Goal: Information Seeking & Learning: Find specific fact

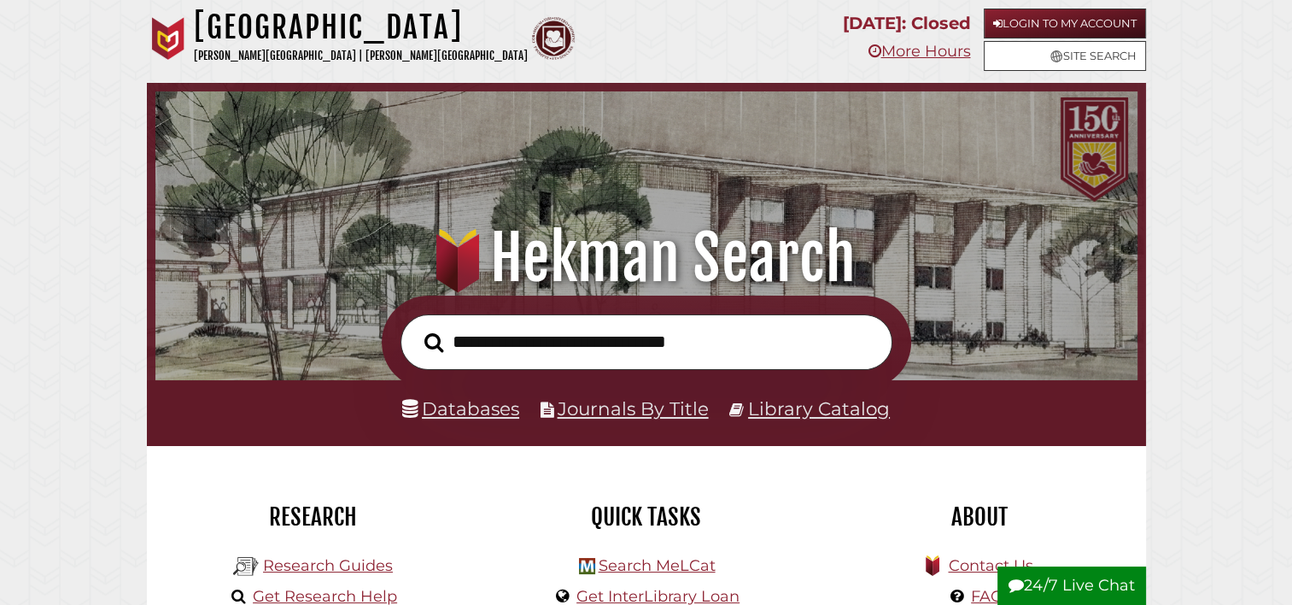
scroll to position [325, 974]
drag, startPoint x: 509, startPoint y: 328, endPoint x: 110, endPoint y: 258, distance: 405.0
click at [704, 313] on form at bounding box center [647, 342] width 530 height 93
click at [491, 350] on input "text" at bounding box center [647, 342] width 492 height 56
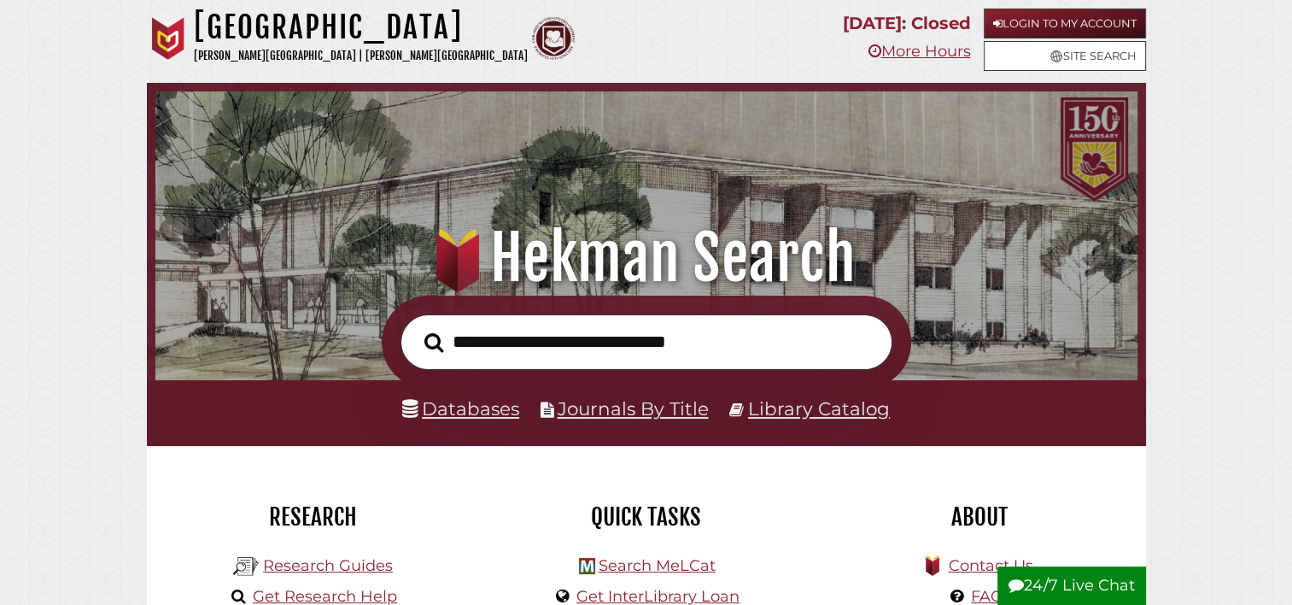
type input "**********"
click at [416, 328] on button "Search" at bounding box center [434, 343] width 36 height 30
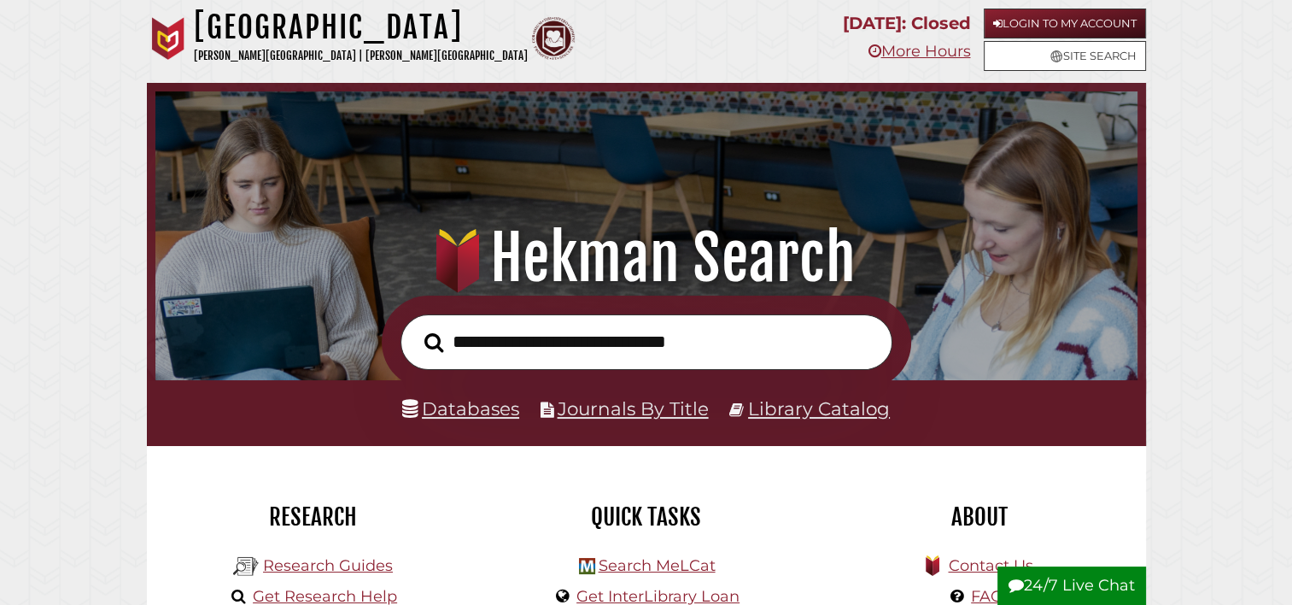
scroll to position [325, 974]
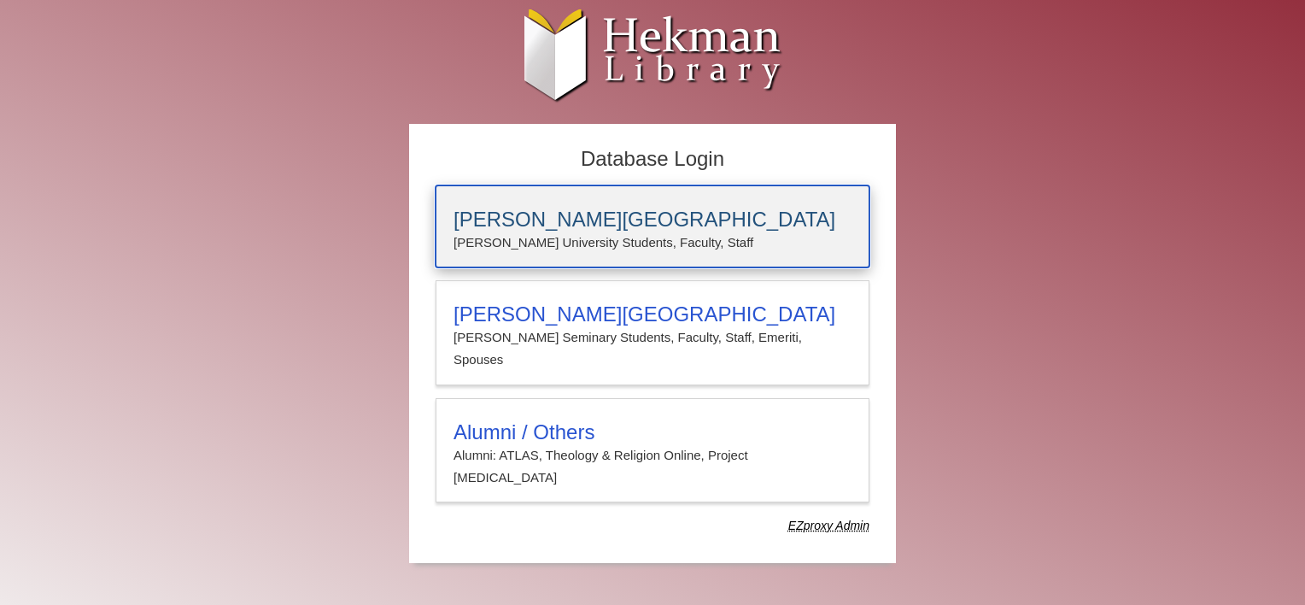
click at [518, 191] on div "[PERSON_NAME][GEOGRAPHIC_DATA] [PERSON_NAME] University Students, Faculty, Staff" at bounding box center [653, 226] width 434 height 82
